Goal: Transaction & Acquisition: Purchase product/service

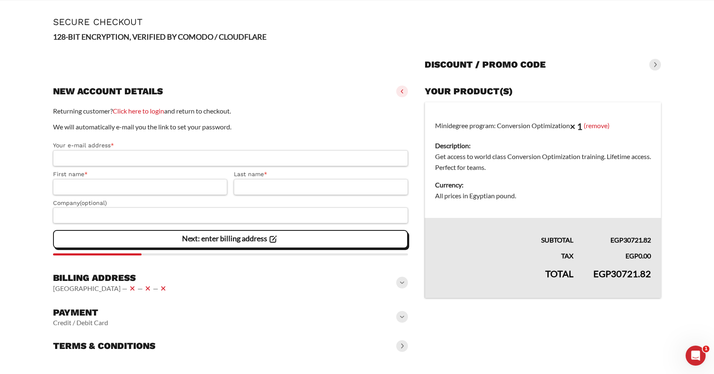
scroll to position [32, 0]
click at [400, 316] on span at bounding box center [402, 317] width 12 height 12
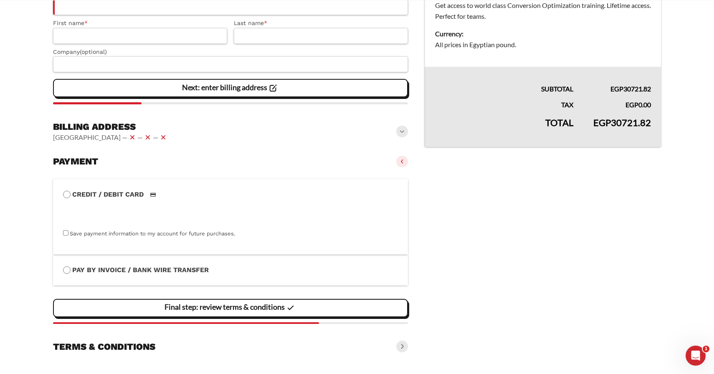
click at [404, 161] on span at bounding box center [402, 162] width 12 height 12
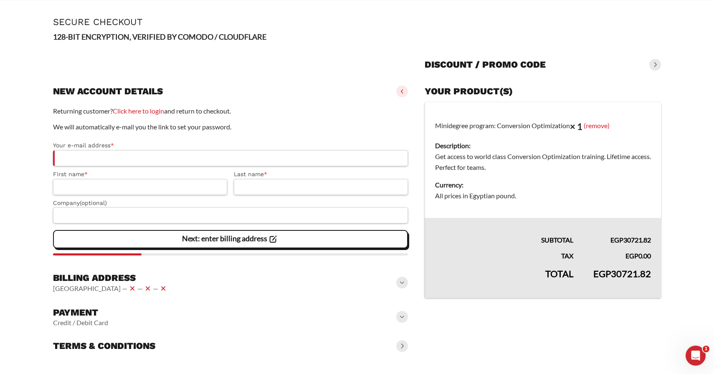
scroll to position [0, 0]
